Goal: Navigation & Orientation: Understand site structure

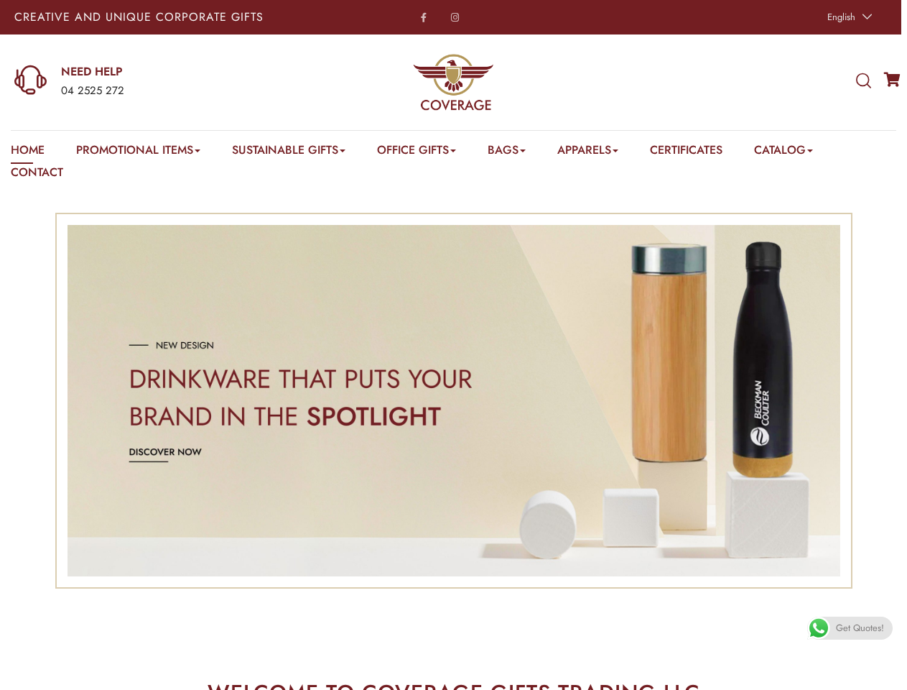
click at [848, 17] on span "English" at bounding box center [842, 17] width 28 height 14
click at [154, 82] on div "04 2525 272" at bounding box center [178, 91] width 234 height 19
click at [864, 81] on icon at bounding box center [863, 81] width 15 height 16
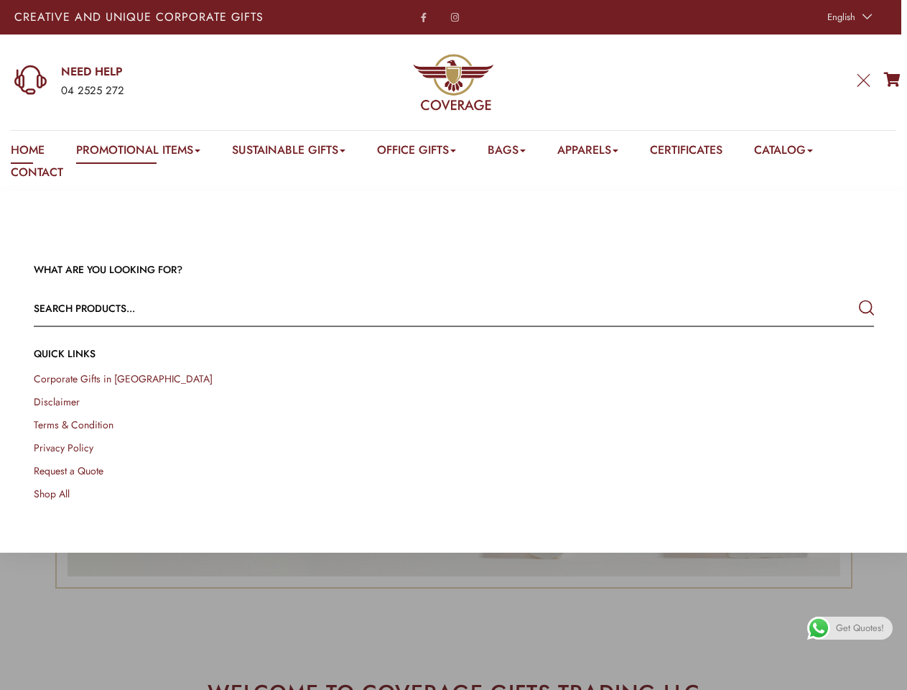
click at [140, 152] on link "Promotional Items" at bounding box center [138, 153] width 124 height 22
click at [425, 152] on link "Office Gifts" at bounding box center [416, 153] width 79 height 22
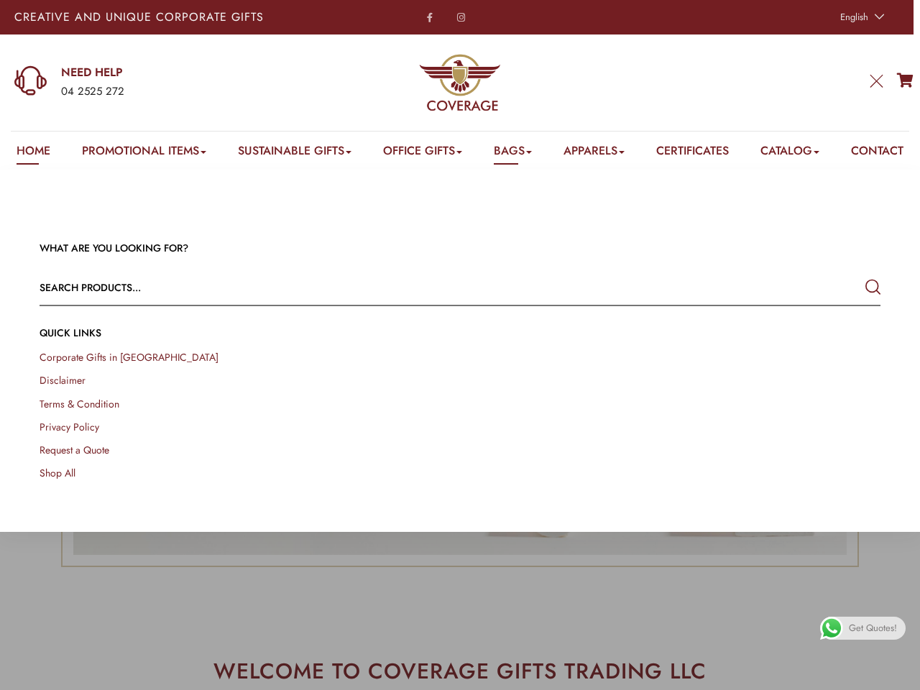
click at [518, 152] on link "Bags" at bounding box center [513, 153] width 38 height 22
click at [603, 152] on link "Apparels" at bounding box center [593, 153] width 61 height 22
click at [802, 152] on link "Catalog" at bounding box center [789, 153] width 59 height 22
click at [891, 673] on link at bounding box center [903, 673] width 32 height 32
click at [850, 628] on span "Get Quotes!" at bounding box center [873, 627] width 48 height 23
